Goal: Information Seeking & Learning: Find specific fact

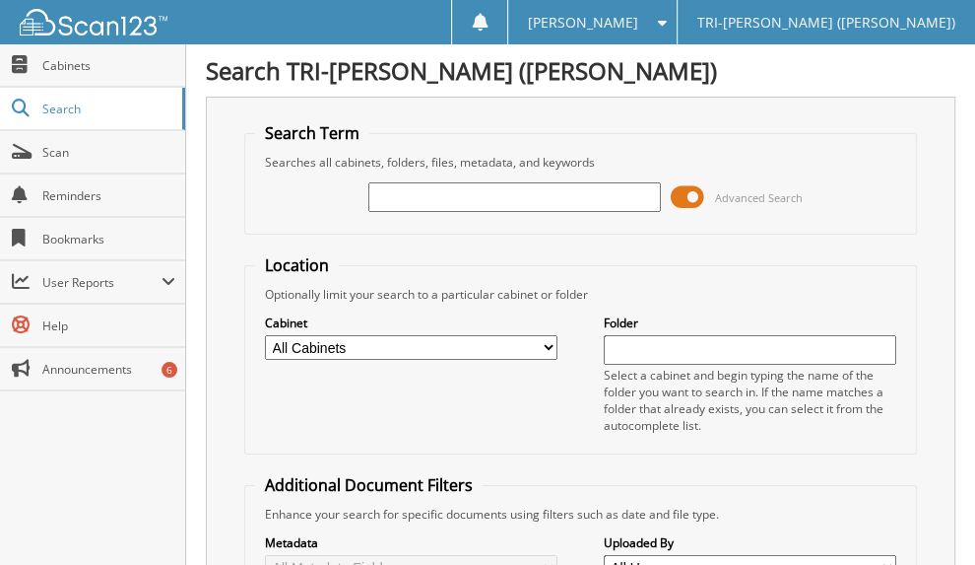
click at [625, 190] on input "text" at bounding box center [514, 197] width 293 height 30
type input "[PERSON_NAME]"
click at [551, 341] on select "All Cabinets A & H CLAIMS ATTORNEY / LEGAL EXPENSES PAID ATTORNEY / PAYMENTS RE…" at bounding box center [411, 347] width 293 height 25
select select "5219"
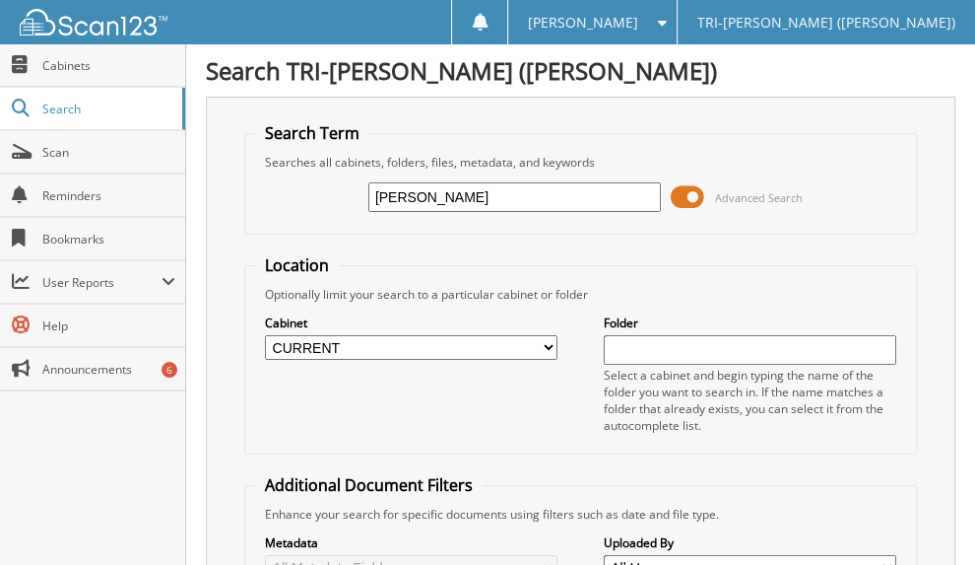
click at [265, 335] on select "All Cabinets A & H CLAIMS ATTORNEY / LEGAL EXPENSES PAID ATTORNEY / PAYMENTS RE…" at bounding box center [411, 347] width 293 height 25
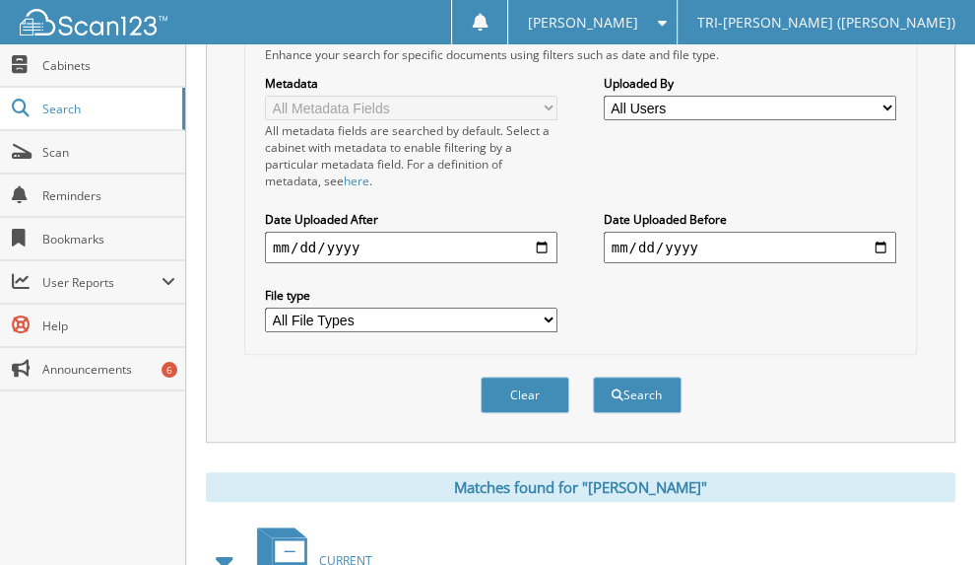
scroll to position [493, 0]
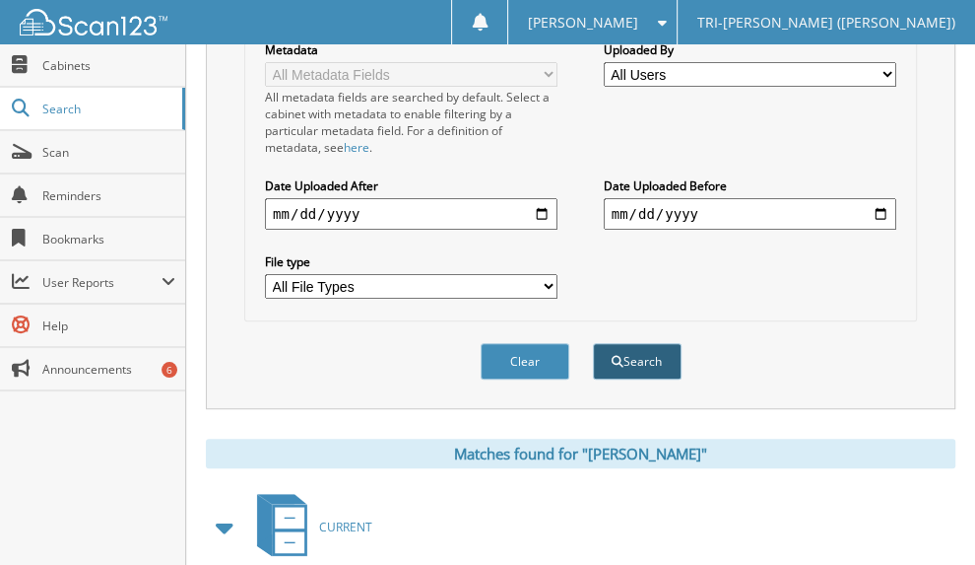
click at [644, 343] on button "Search" at bounding box center [637, 361] width 89 height 36
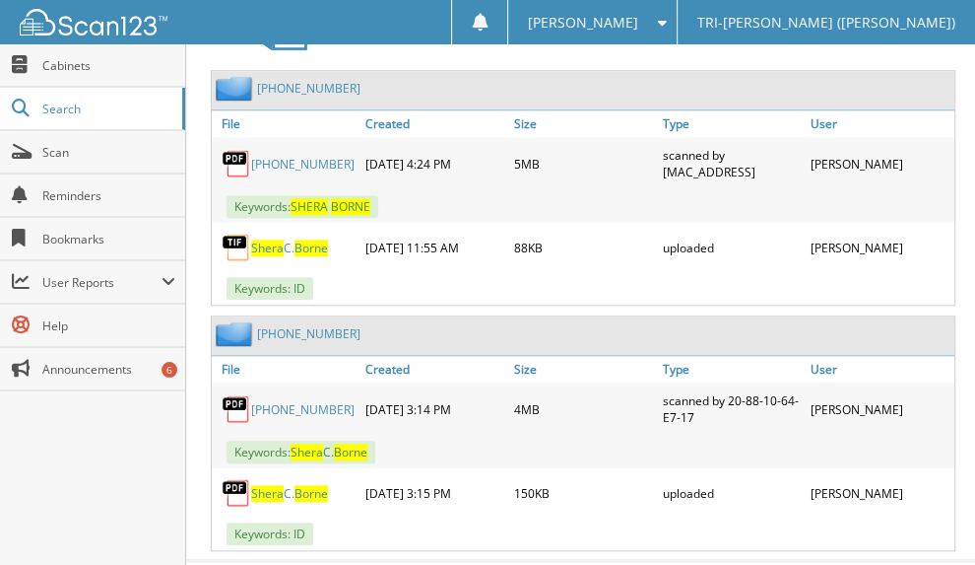
scroll to position [1002, 0]
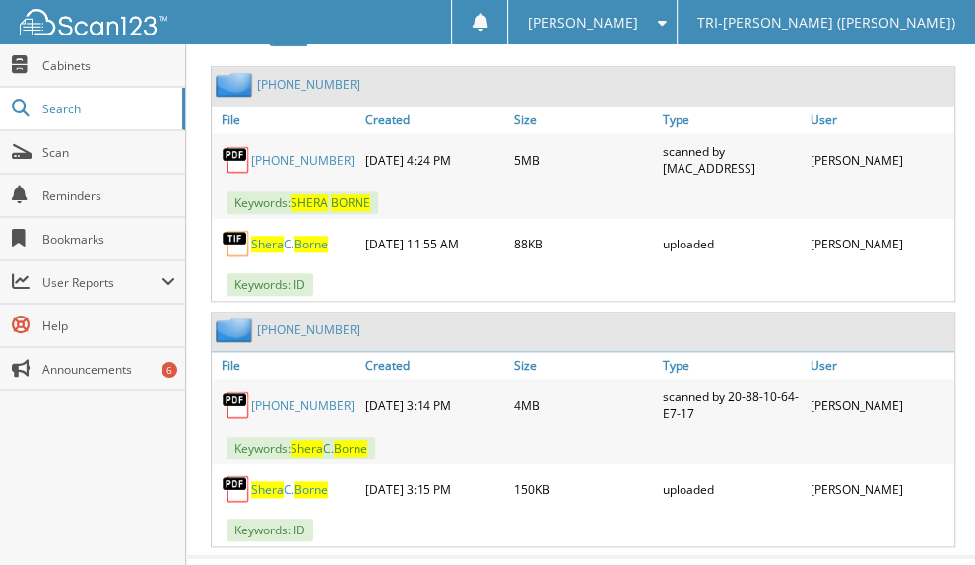
click at [281, 481] on span "Shera" at bounding box center [267, 489] width 33 height 17
click at [284, 235] on link "Shera C. Borne" at bounding box center [289, 243] width 77 height 17
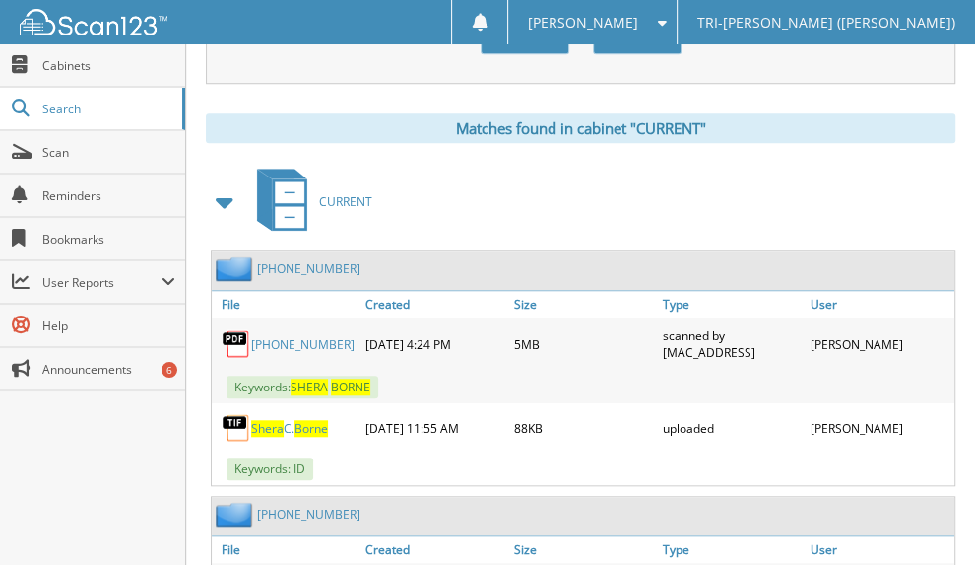
scroll to position [608, 0]
